Goal: Task Accomplishment & Management: Manage account settings

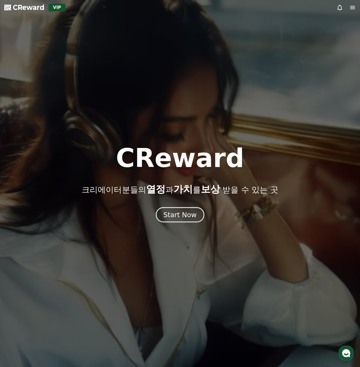
click at [177, 217] on div "Start Now" at bounding box center [179, 214] width 33 height 9
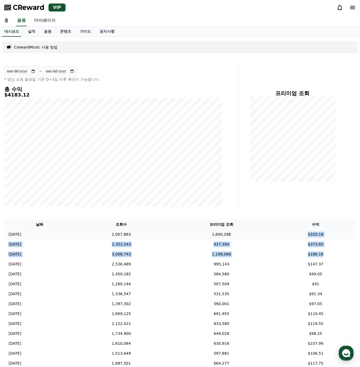
drag, startPoint x: 330, startPoint y: 254, endPoint x: 281, endPoint y: 232, distance: 53.5
click at [281, 232] on tbody "2025-09-15 09/15 2,007,863 1,600,288 $320.18 2025-09-14 09/14 2,353,243 937,394…" at bounding box center [180, 372] width 352 height 287
click at [287, 195] on div "프리미엄 조회" at bounding box center [299, 136] width 118 height 145
click at [34, 32] on link "실적" at bounding box center [32, 32] width 16 height 10
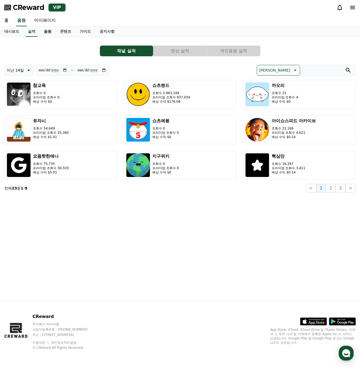
click at [46, 34] on link "음원" at bounding box center [48, 32] width 16 height 10
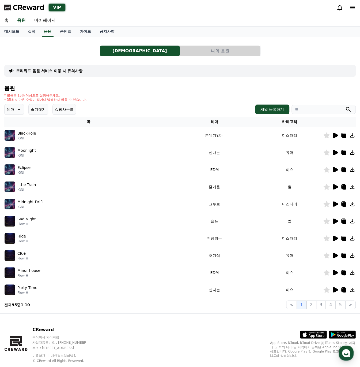
click at [333, 133] on icon at bounding box center [335, 135] width 5 height 5
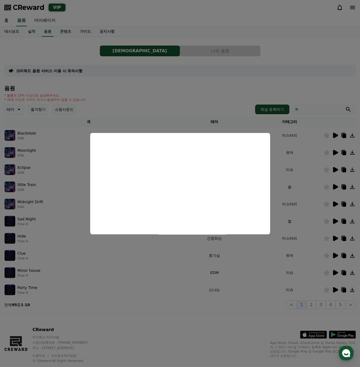
click at [337, 153] on button "close modal" at bounding box center [180, 183] width 360 height 367
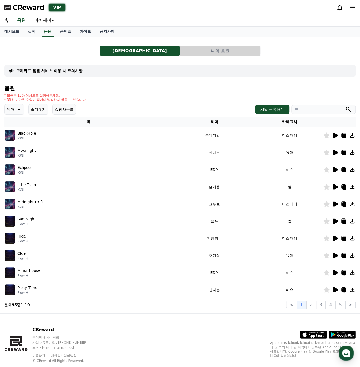
click at [337, 153] on icon at bounding box center [335, 152] width 5 height 5
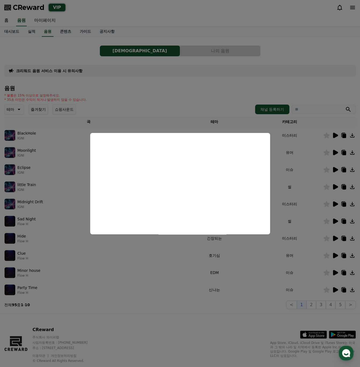
drag, startPoint x: 330, startPoint y: 168, endPoint x: 333, endPoint y: 171, distance: 4.6
click at [331, 168] on button "close modal" at bounding box center [180, 183] width 360 height 367
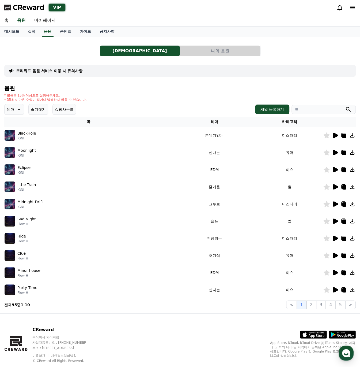
click at [335, 171] on icon at bounding box center [335, 169] width 5 height 5
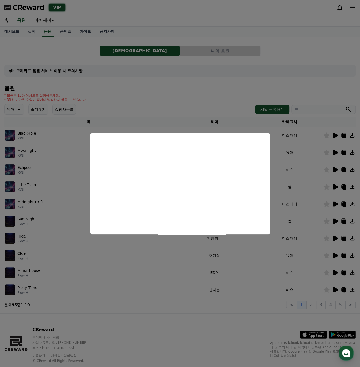
click at [217, 50] on button "close modal" at bounding box center [180, 183] width 360 height 367
click at [217, 50] on button "나의 음원" at bounding box center [220, 51] width 80 height 11
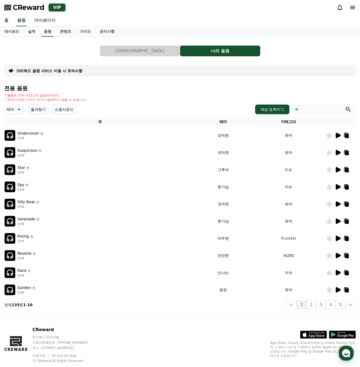
click at [335, 135] on icon at bounding box center [338, 135] width 6 height 6
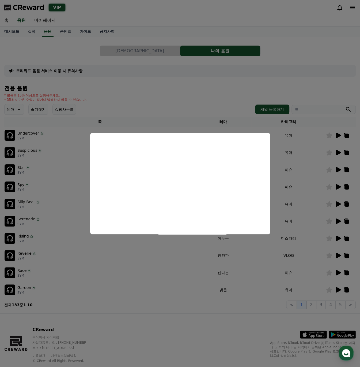
click at [137, 104] on button "close modal" at bounding box center [180, 183] width 360 height 367
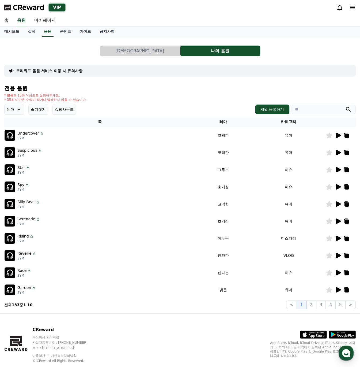
click at [316, 111] on input "search" at bounding box center [324, 109] width 64 height 9
type input "*"
type input "****"
click at [345, 106] on button "submit" at bounding box center [348, 109] width 6 height 6
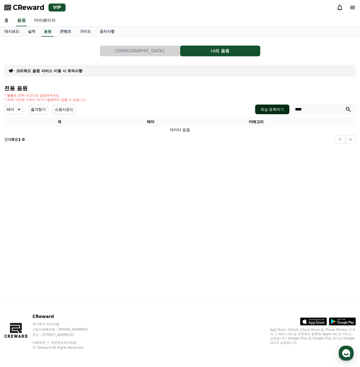
drag, startPoint x: 313, startPoint y: 110, endPoint x: 265, endPoint y: 109, distance: 48.2
click at [265, 109] on div "채널 등록하기 ****" at bounding box center [305, 109] width 101 height 10
click at [273, 178] on div "음원 목록 나의 음원 크리워드 음원 서비스 이용 시 유의사항 전용 음원 * 볼륨은 15% 이상으로 설정해주세요. * 35초 미만은 수익이 적거…" at bounding box center [180, 168] width 360 height 263
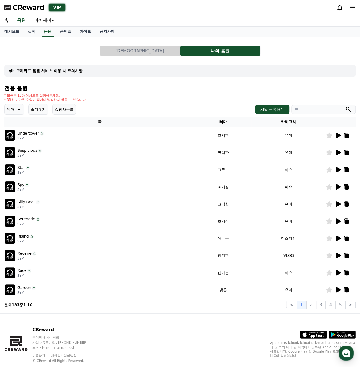
click at [339, 152] on icon at bounding box center [338, 152] width 5 height 5
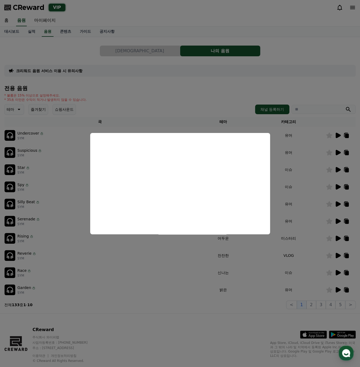
click at [313, 186] on button "close modal" at bounding box center [180, 183] width 360 height 367
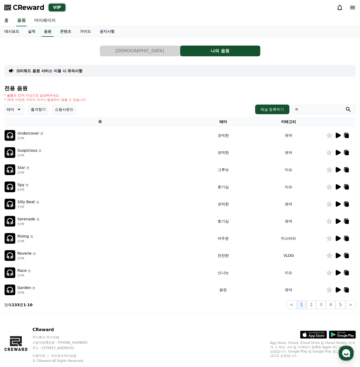
click at [325, 110] on input "search" at bounding box center [324, 109] width 64 height 9
click at [35, 31] on link "실적" at bounding box center [32, 32] width 16 height 10
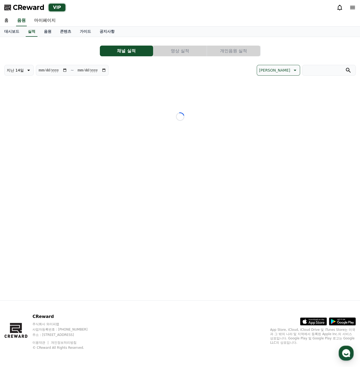
click at [234, 50] on button "개인음원 실적" at bounding box center [233, 51] width 53 height 11
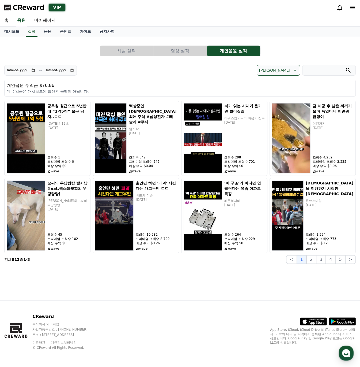
click at [179, 48] on button "영상 실적" at bounding box center [179, 51] width 53 height 11
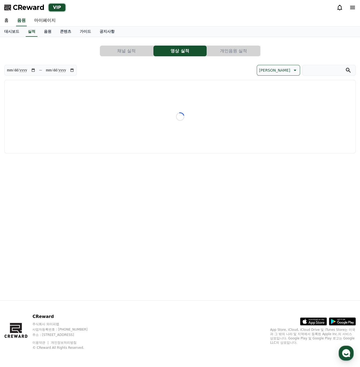
click at [133, 47] on button "채널 실적" at bounding box center [126, 51] width 53 height 11
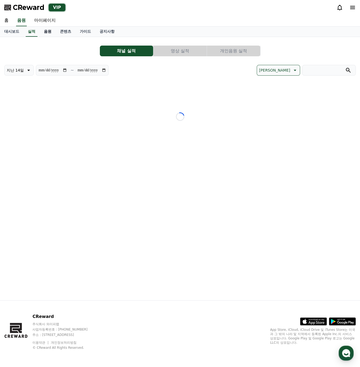
click at [44, 28] on link "음원" at bounding box center [48, 32] width 16 height 10
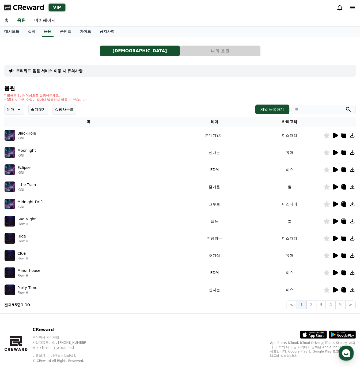
click at [315, 107] on input "search" at bounding box center [324, 109] width 64 height 9
type input "****"
click at [345, 106] on button "submit" at bounding box center [348, 109] width 6 height 6
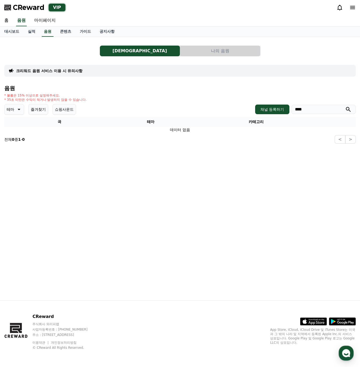
click at [340, 112] on input "****" at bounding box center [324, 109] width 64 height 9
click at [223, 51] on button "나의 음원" at bounding box center [220, 51] width 80 height 11
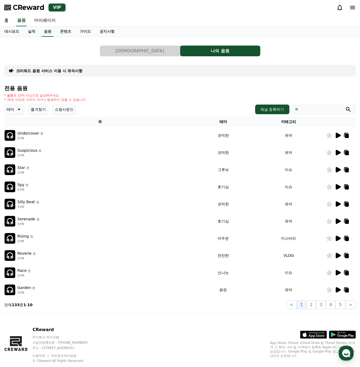
click at [331, 110] on input "search" at bounding box center [324, 109] width 64 height 9
paste input "****"
type input "****"
click at [33, 107] on button "즐겨찾기" at bounding box center [38, 109] width 20 height 11
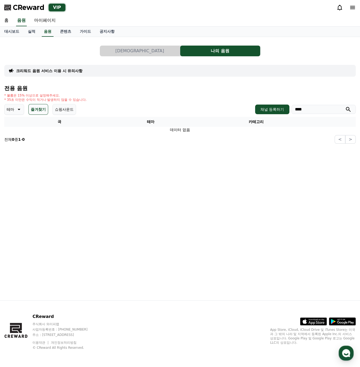
click at [65, 112] on button "쇼핑사운드" at bounding box center [64, 109] width 24 height 11
click at [37, 110] on button "즐겨찾기" at bounding box center [38, 109] width 20 height 11
click at [80, 29] on link "가이드" at bounding box center [86, 32] width 20 height 10
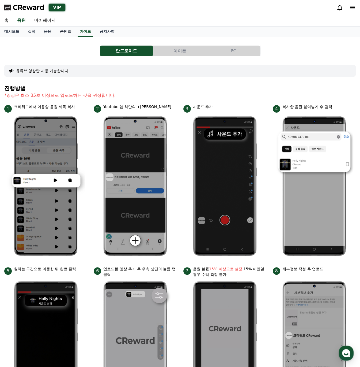
click at [61, 30] on link "콘텐츠" at bounding box center [66, 32] width 20 height 10
click at [43, 20] on link "마이페이지" at bounding box center [45, 20] width 30 height 11
select select "**********"
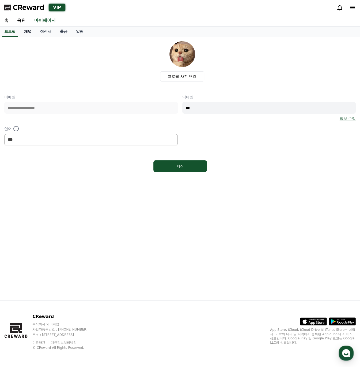
drag, startPoint x: 21, startPoint y: 27, endPoint x: 29, endPoint y: 30, distance: 8.5
click at [21, 27] on link "채널" at bounding box center [28, 32] width 16 height 10
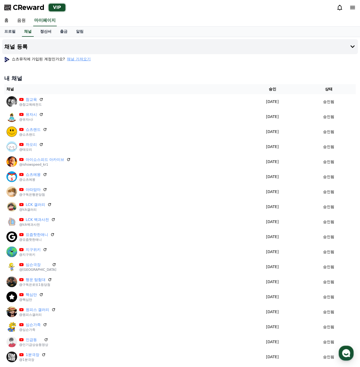
click at [46, 33] on link "정산서" at bounding box center [46, 32] width 20 height 10
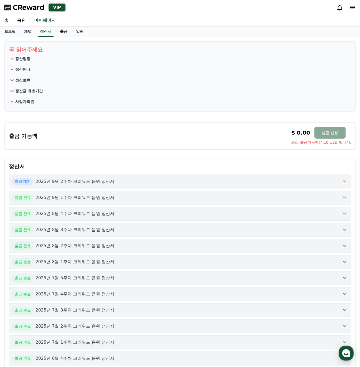
click at [61, 34] on link "출금" at bounding box center [64, 32] width 16 height 10
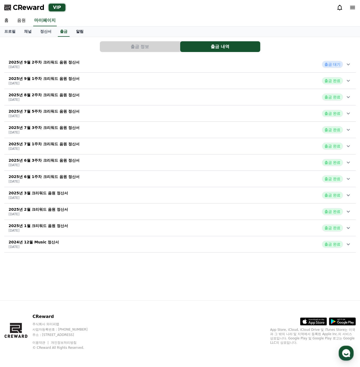
click at [83, 32] on link "알림" at bounding box center [80, 32] width 16 height 10
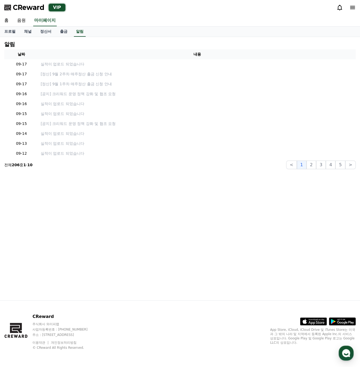
click at [130, 24] on div "홈 음원 마이페이지" at bounding box center [180, 20] width 360 height 11
